Goal: Navigation & Orientation: Go to known website

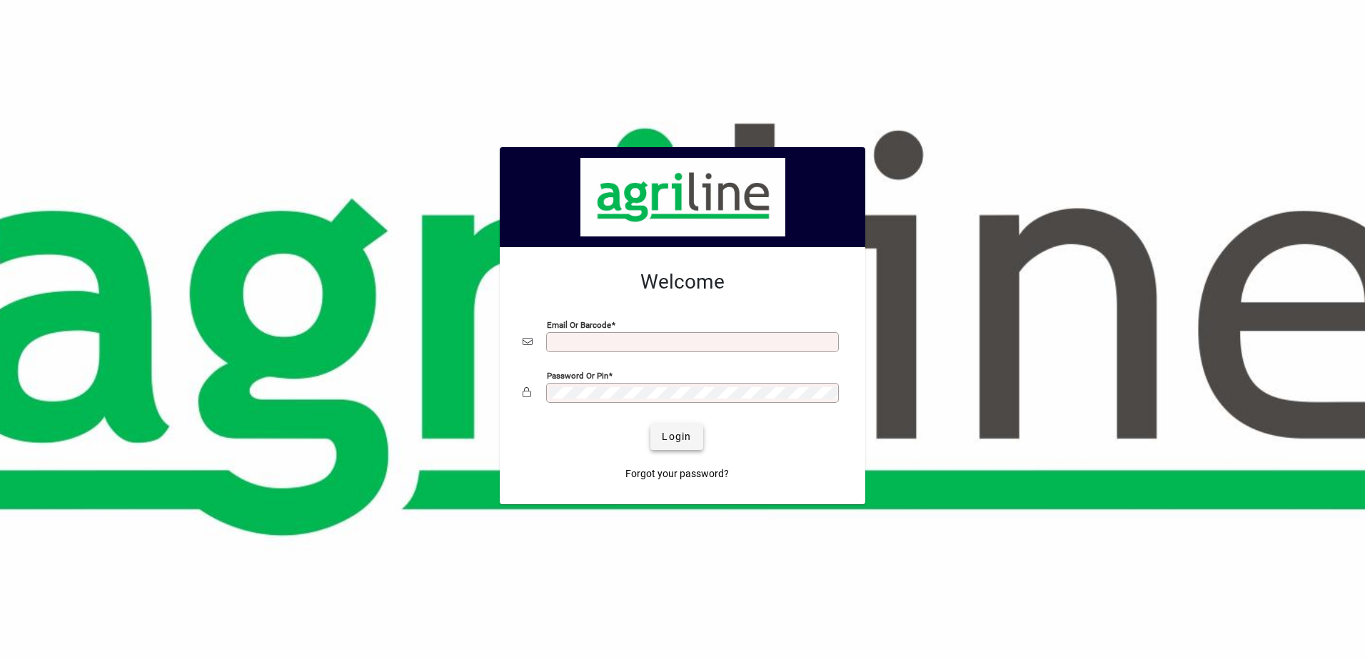
type input "**********"
click at [675, 443] on span "Login" at bounding box center [676, 436] width 29 height 15
